Goal: Find specific fact: Find specific fact

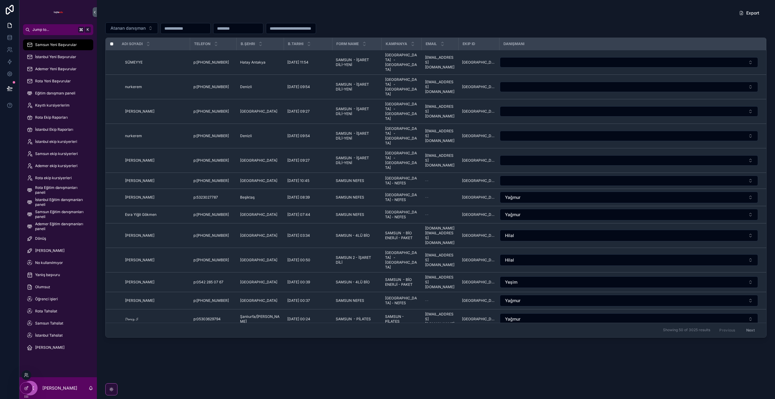
click at [24, 359] on div at bounding box center [26, 375] width 10 height 10
click at [25, 359] on icon at bounding box center [26, 376] width 2 height 1
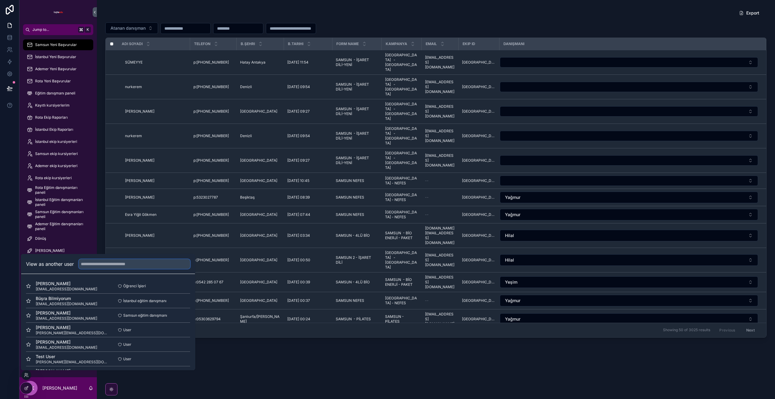
click at [115, 264] on input "text" at bounding box center [134, 264] width 111 height 10
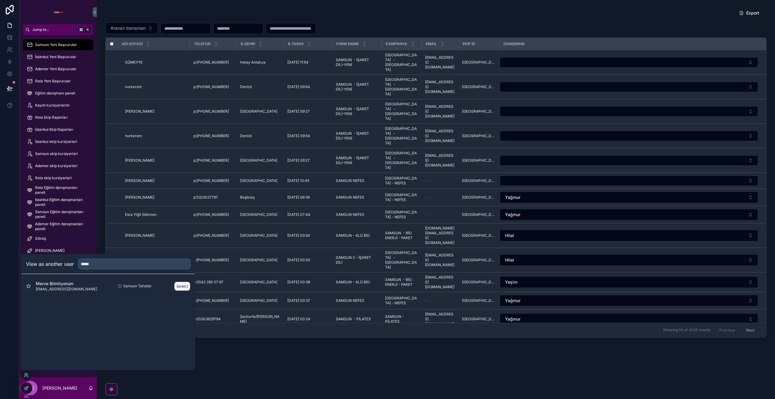
type input "*****"
click at [183, 286] on button "Select" at bounding box center [182, 286] width 16 height 9
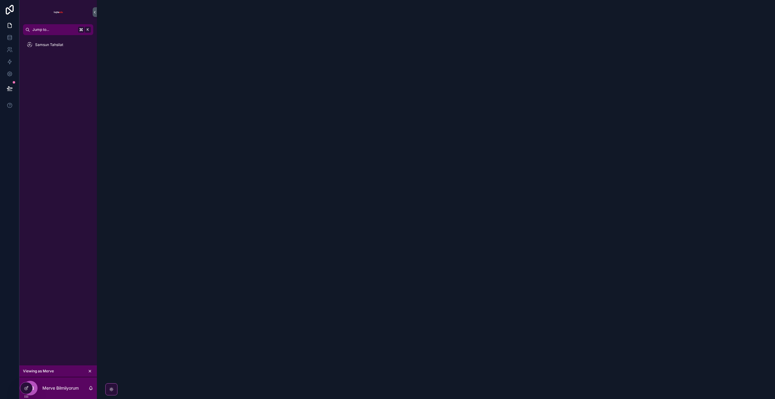
drag, startPoint x: 25, startPoint y: 382, endPoint x: 23, endPoint y: 315, distance: 67.5
click at [23, 315] on div "Jump to... K [GEOGRAPHIC_DATA] Viewing as Merve MB Merve Bilmiiyorum" at bounding box center [396, 199] width 755 height 399
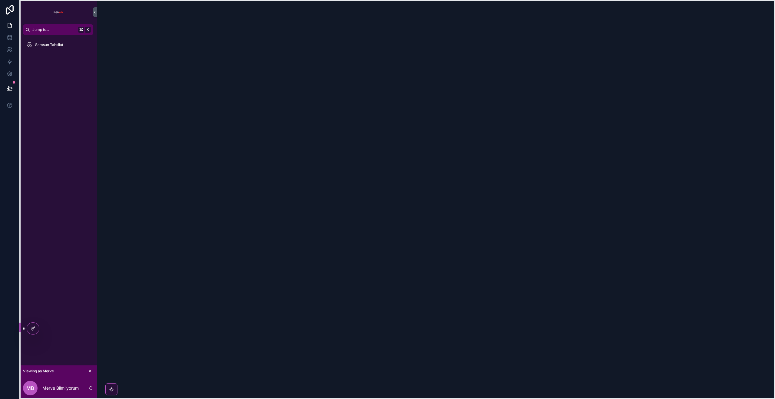
drag, startPoint x: 27, startPoint y: 397, endPoint x: 23, endPoint y: 317, distance: 80.9
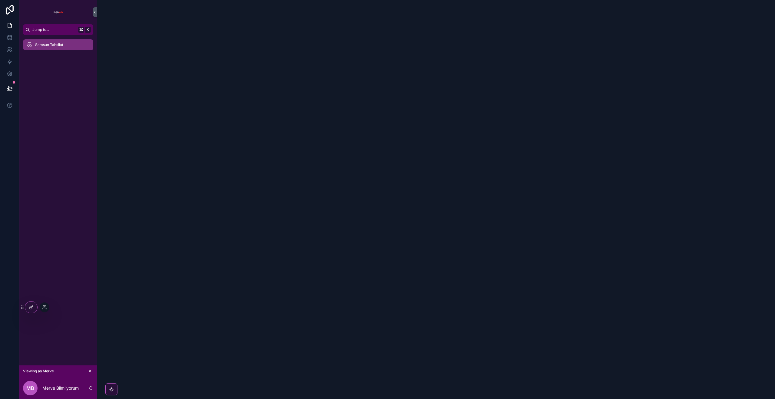
click at [55, 45] on span "Samsun Tahsilat" at bounding box center [49, 44] width 28 height 5
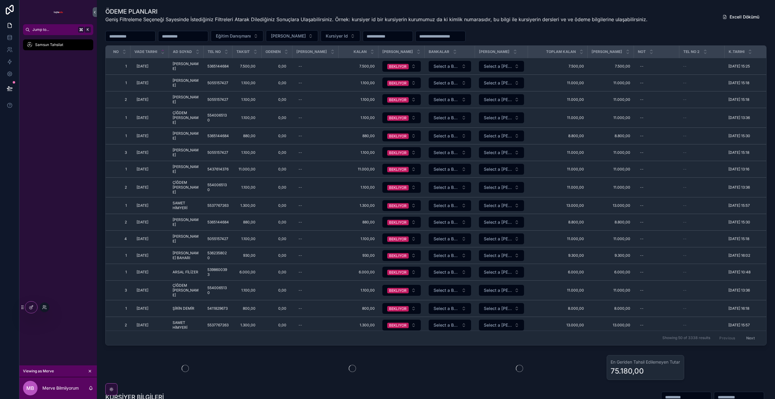
click at [182, 37] on input "scrollable content" at bounding box center [183, 36] width 50 height 8
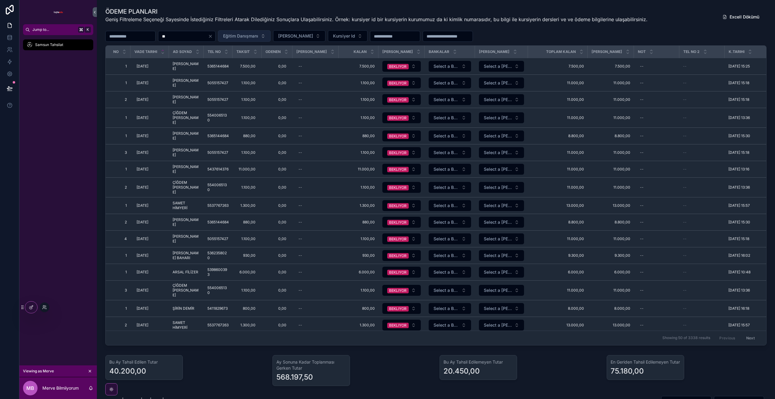
type input "*"
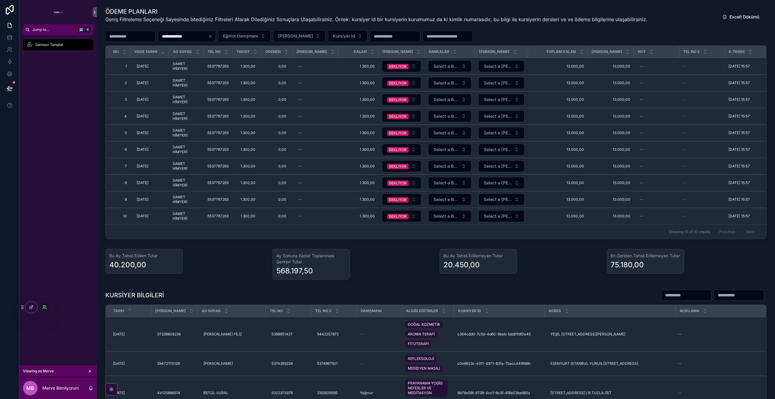
type input "**********"
click at [253, 52] on tr "No Vade Tarihi Ad soyad TEL NO Taksit Odenen Odeme Tarihi Kalan Taksit Durumu B…" at bounding box center [461, 52] width 710 height 12
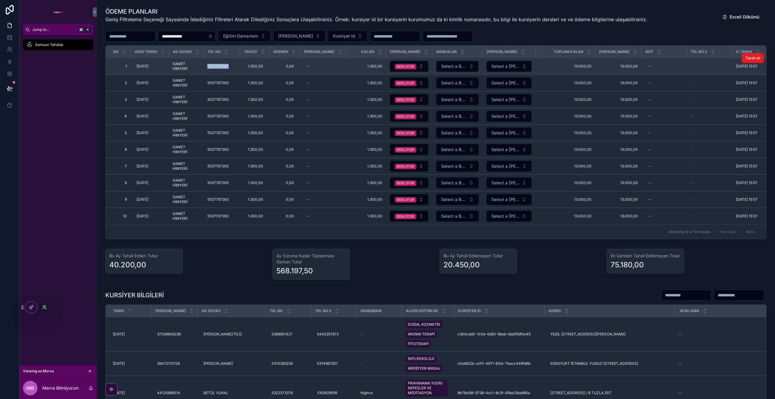
drag, startPoint x: 227, startPoint y: 66, endPoint x: 207, endPoint y: 65, distance: 20.3
click at [207, 65] on td "5537767263 5537767263" at bounding box center [222, 66] width 36 height 17
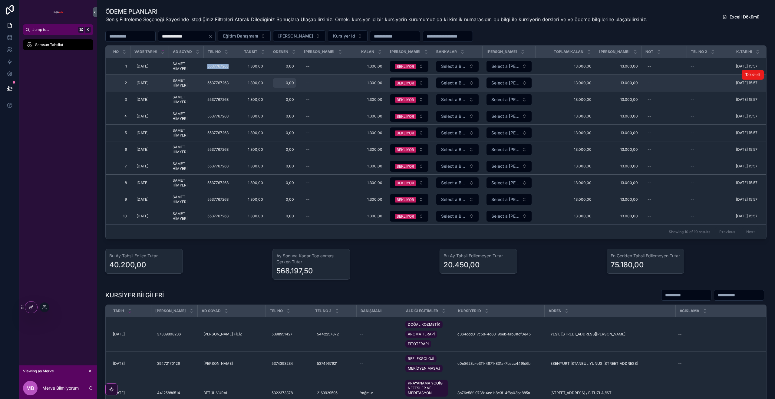
copy span "5537767263"
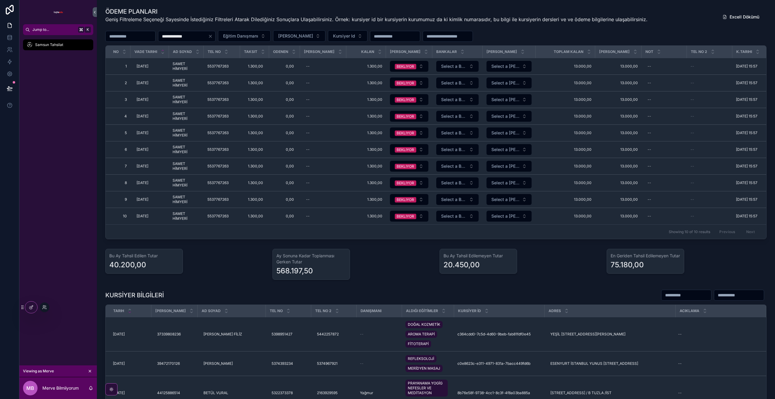
drag, startPoint x: 224, startPoint y: 37, endPoint x: 218, endPoint y: 38, distance: 5.9
click at [213, 37] on icon "Clear" at bounding box center [210, 36] width 5 height 5
click at [195, 39] on input "scrollable content" at bounding box center [183, 36] width 50 height 8
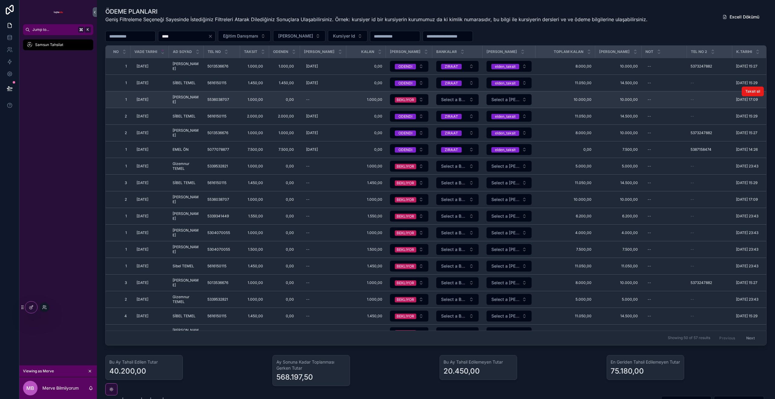
type input "****"
drag, startPoint x: 231, startPoint y: 99, endPoint x: 207, endPoint y: 99, distance: 23.3
click at [207, 99] on div "5536038707 5536038707" at bounding box center [221, 99] width 29 height 5
copy span "5536038707"
